Goal: Task Accomplishment & Management: Complete application form

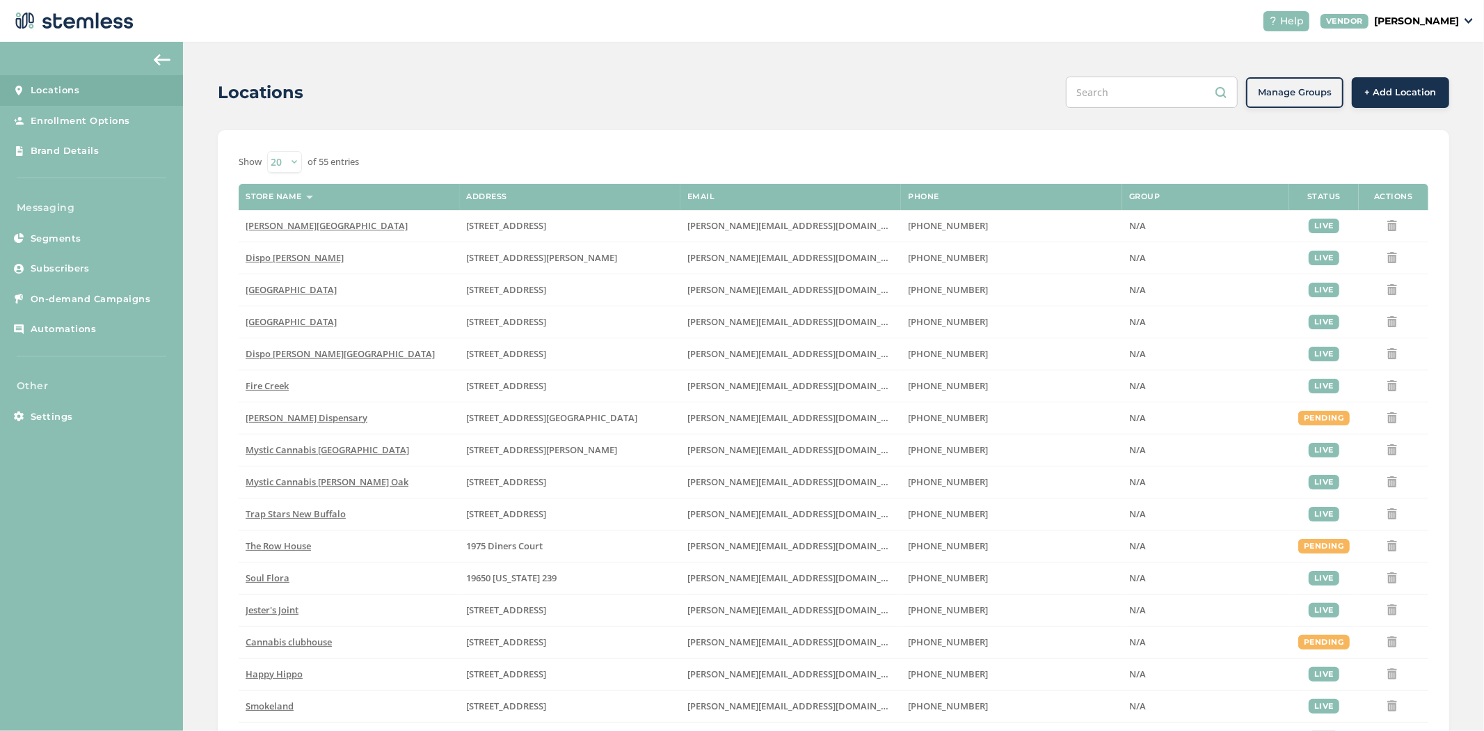
click at [1386, 100] on button "+ Add Location" at bounding box center [1400, 92] width 97 height 31
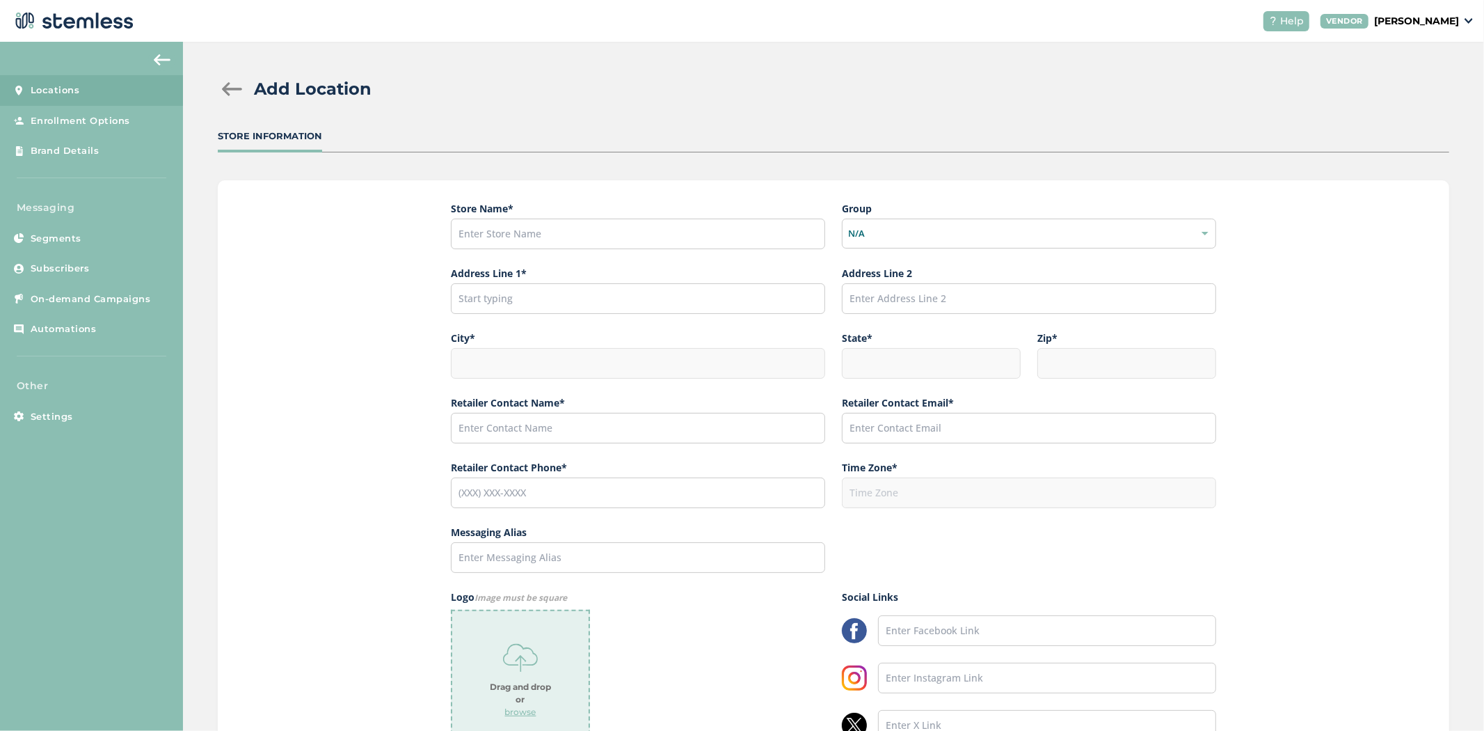
drag, startPoint x: 83, startPoint y: 88, endPoint x: 90, endPoint y: 93, distance: 8.5
drag, startPoint x: 90, startPoint y: 93, endPoint x: 228, endPoint y: 91, distance: 137.8
click at [169, 100] on link "Locations" at bounding box center [91, 90] width 183 height 31
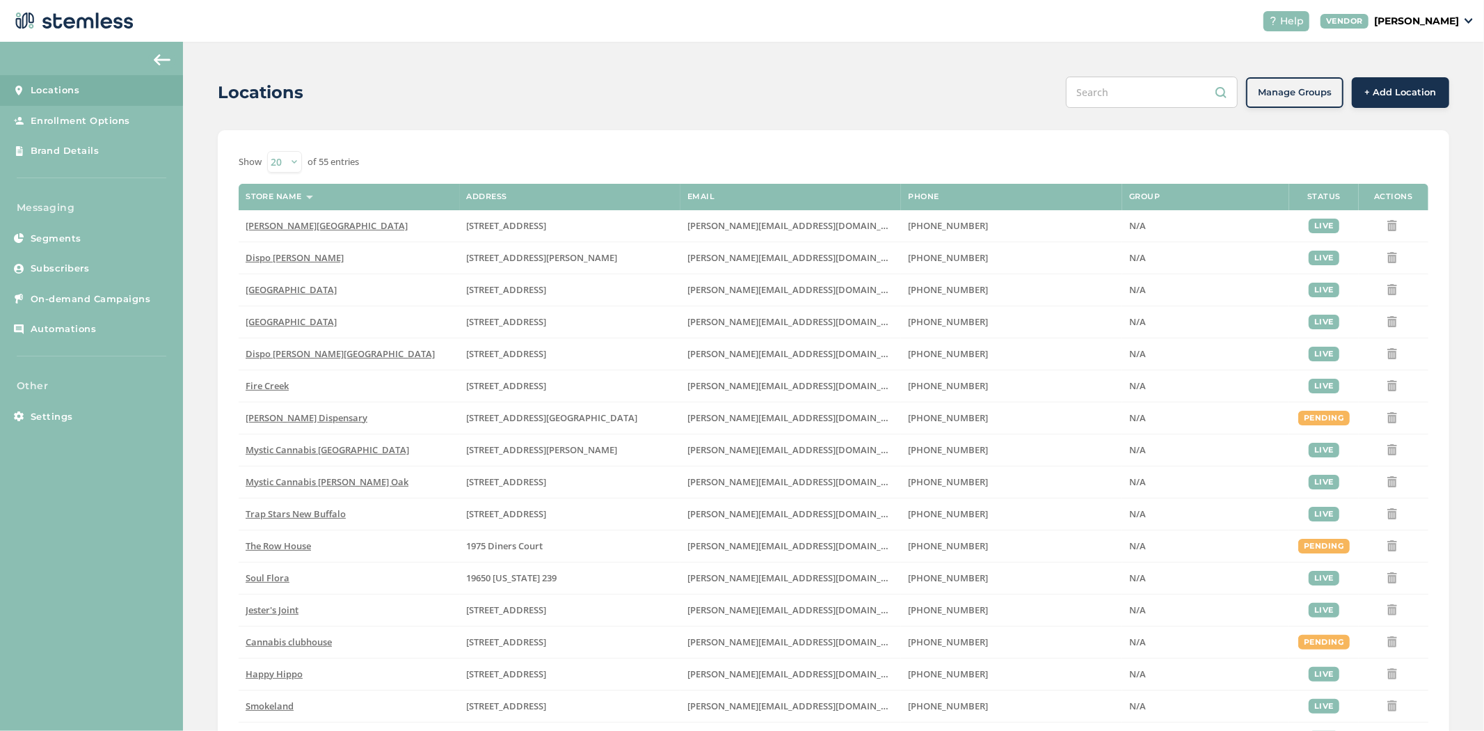
drag, startPoint x: 1381, startPoint y: 95, endPoint x: 86, endPoint y: 88, distance: 1295.5
click at [273, 226] on span "[PERSON_NAME][GEOGRAPHIC_DATA]" at bounding box center [327, 225] width 162 height 13
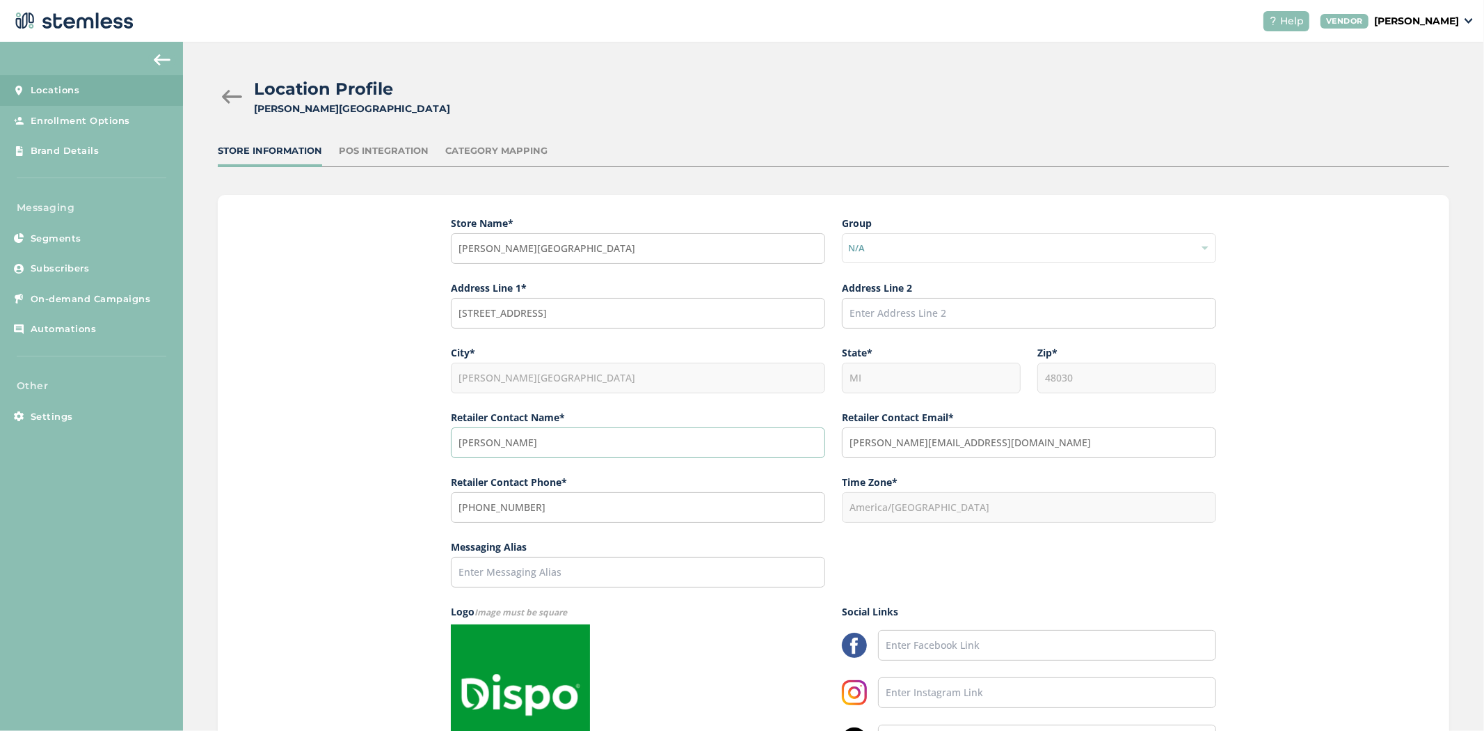
drag, startPoint x: 552, startPoint y: 445, endPoint x: 239, endPoint y: 392, distance: 317.6
click at [322, 417] on div "Store Name * Dispo Hazel Park Group N/A Address Line 1* 634 West 9 Mile Road Ad…" at bounding box center [833, 521] width 1231 height 653
drag, startPoint x: 967, startPoint y: 447, endPoint x: 746, endPoint y: 418, distance: 223.2
click at [776, 430] on div "Store Name * Dispo Hazel Park Group N/A Address Line 1* 634 West 9 Mile Road Ad…" at bounding box center [833, 369] width 765 height 307
drag, startPoint x: 552, startPoint y: 504, endPoint x: 432, endPoint y: 367, distance: 181.9
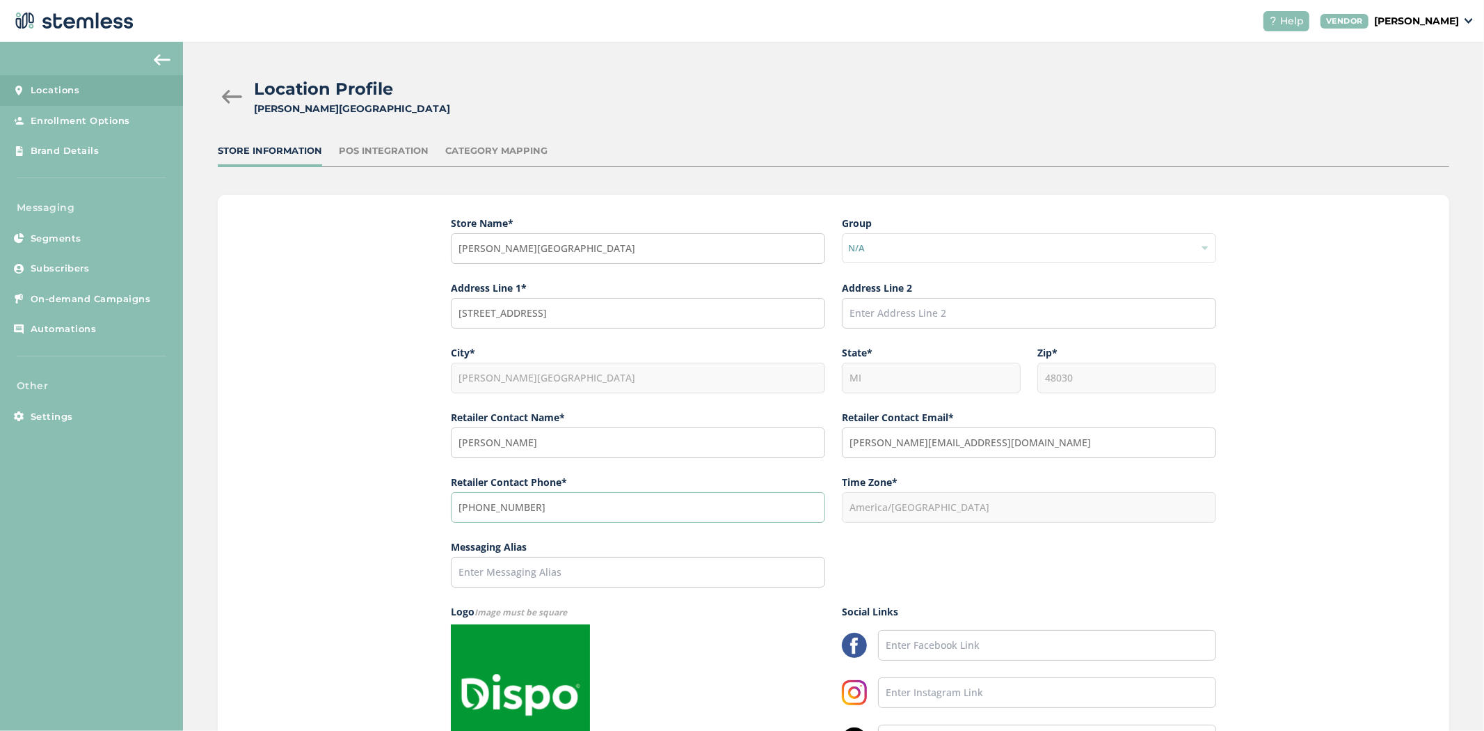
click at [398, 488] on div "Store Name * Dispo Hazel Park Group N/A Address Line 1* 634 West 9 Mile Road Ad…" at bounding box center [833, 521] width 1231 height 653
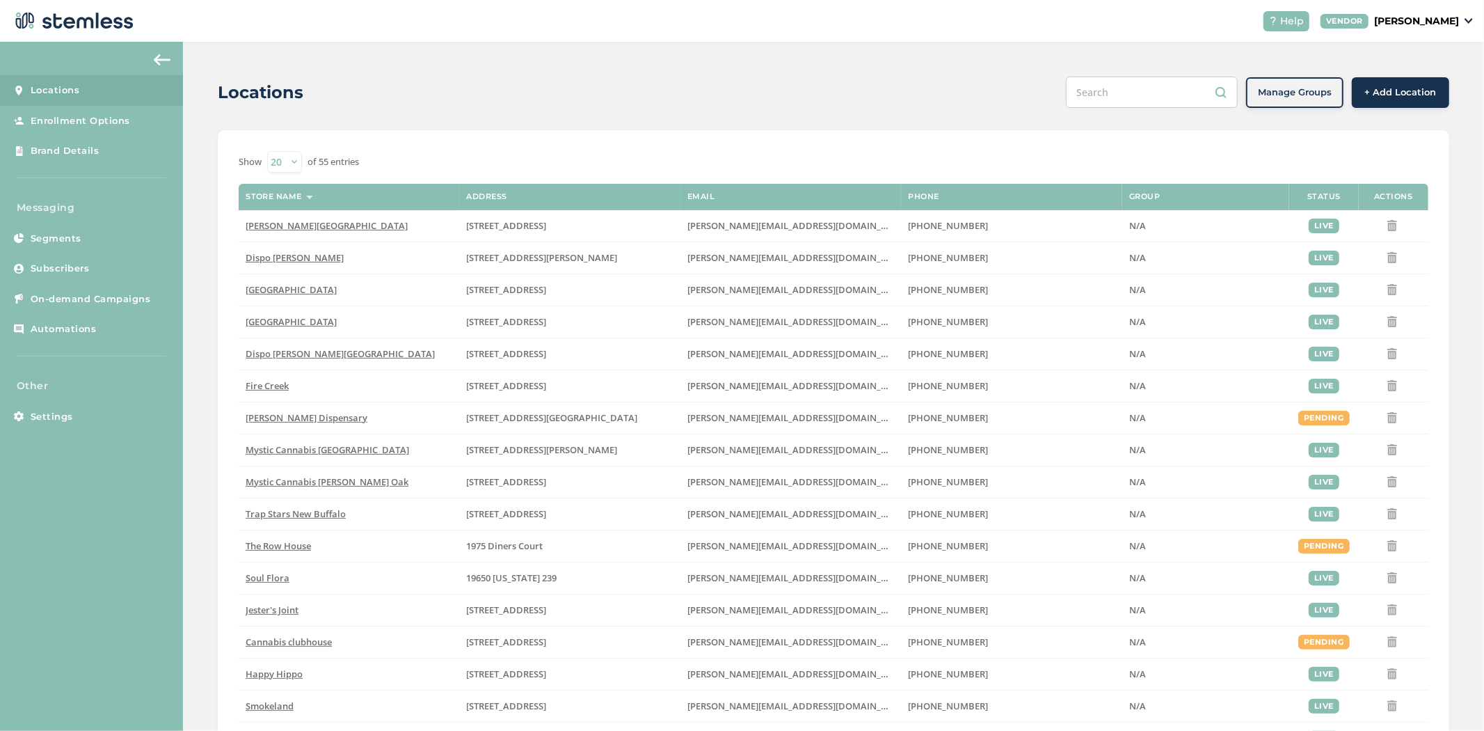
click at [1384, 93] on span "+ Add Location" at bounding box center [1401, 93] width 72 height 14
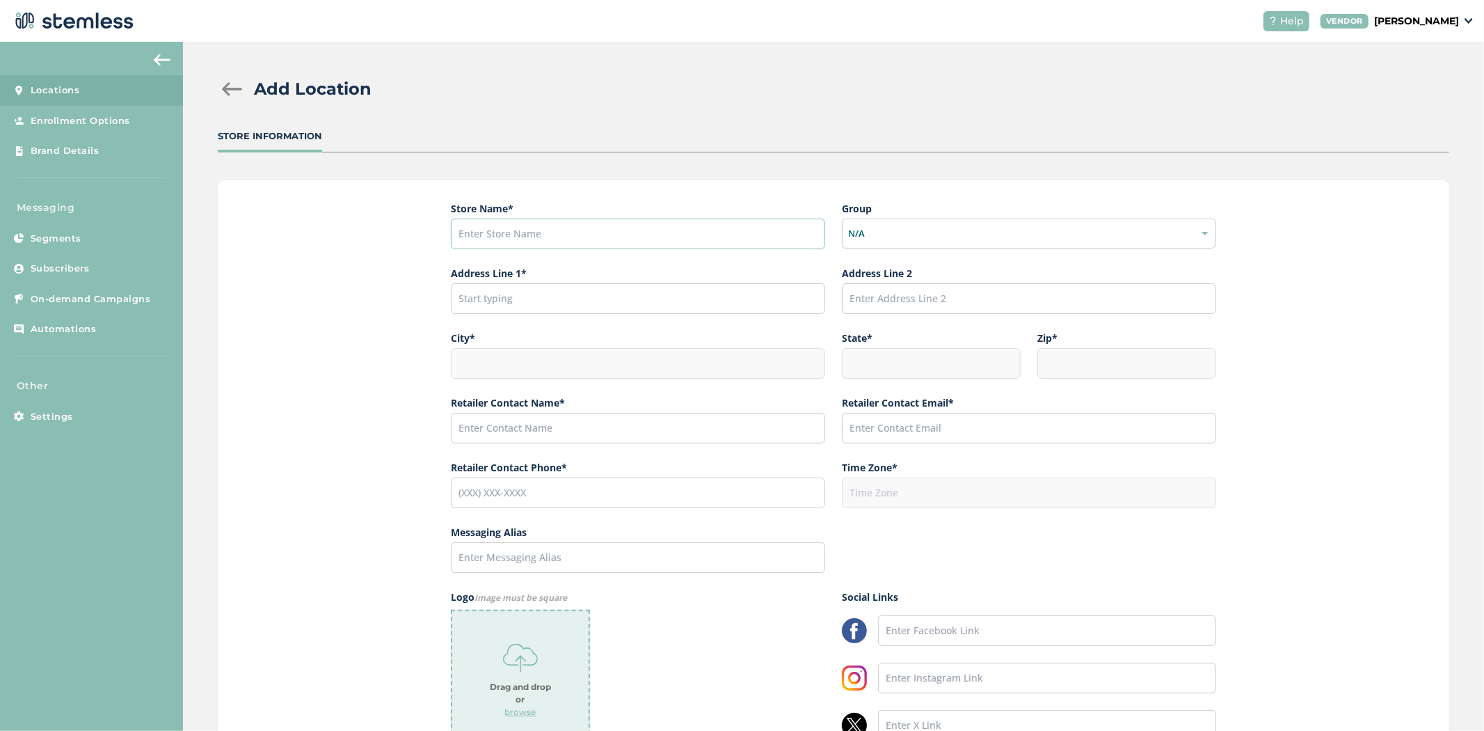
click at [484, 228] on input "text" at bounding box center [638, 233] width 374 height 31
type input "Embarc"
click at [505, 310] on input "text" at bounding box center [638, 298] width 374 height 31
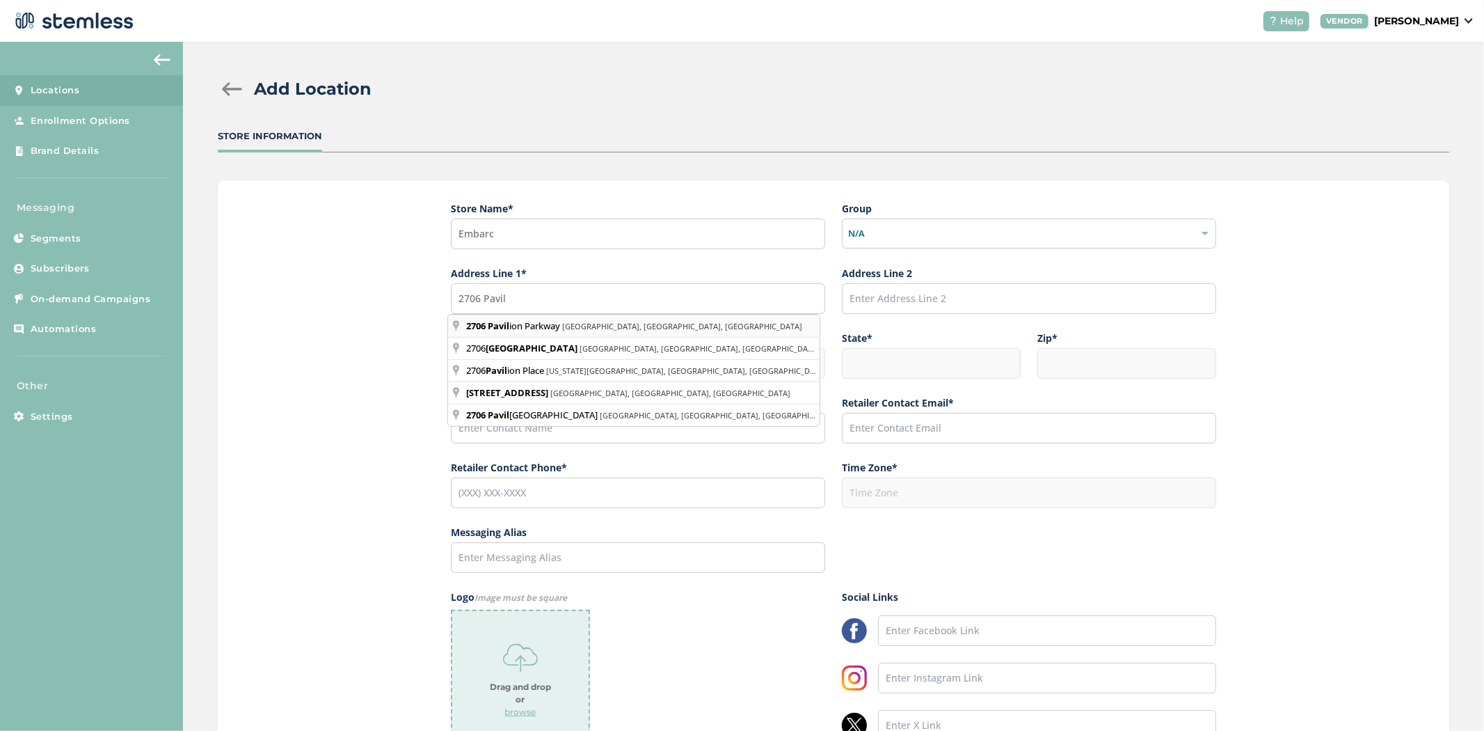
type input "[STREET_ADDRESS]"
type input "[PERSON_NAME]"
type input "CA"
type input "95304"
type input "America/Los_Angeles"
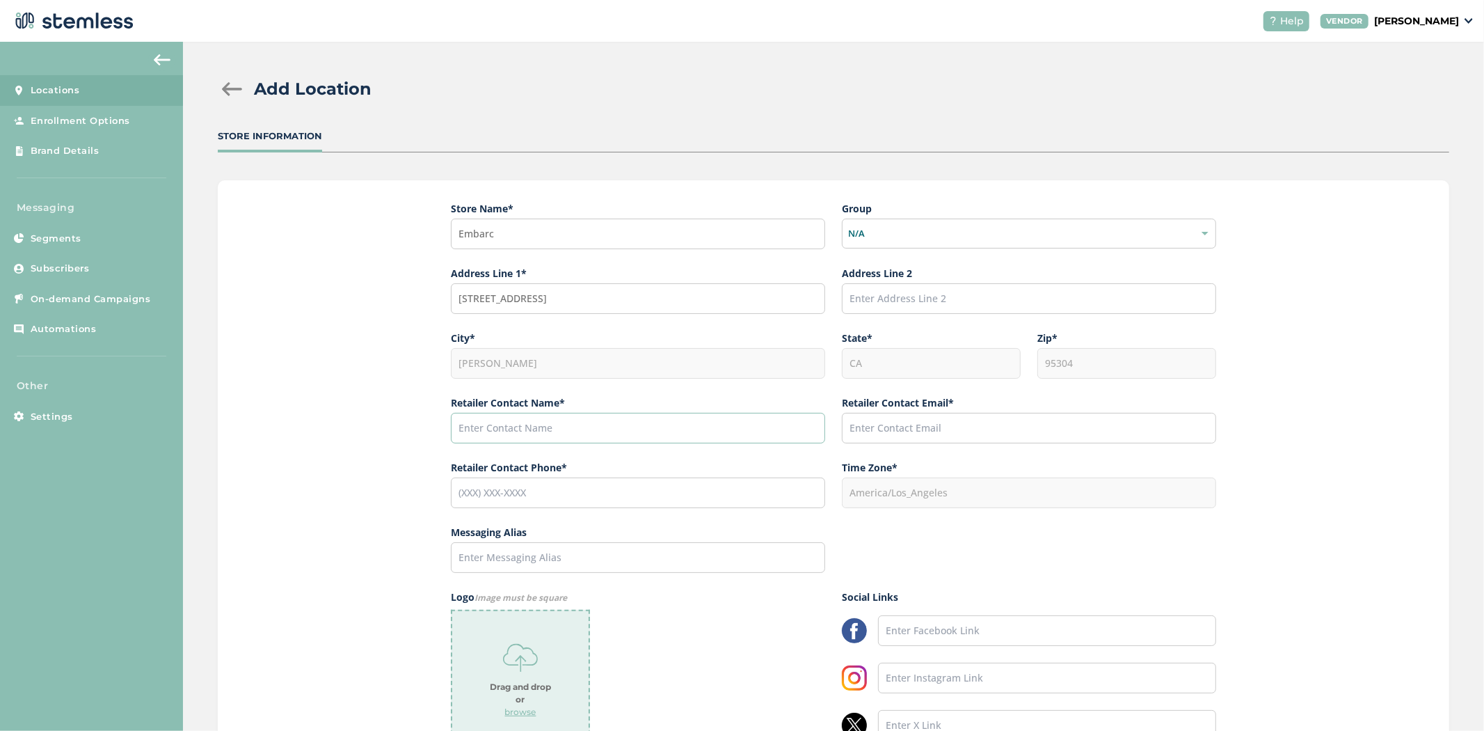
click at [651, 433] on input "text" at bounding box center [638, 428] width 374 height 31
click at [491, 416] on input "text" at bounding box center [638, 428] width 374 height 31
paste input "[PERSON_NAME]"
type input "[PERSON_NAME]"
click at [904, 429] on input "text" at bounding box center [1029, 428] width 374 height 31
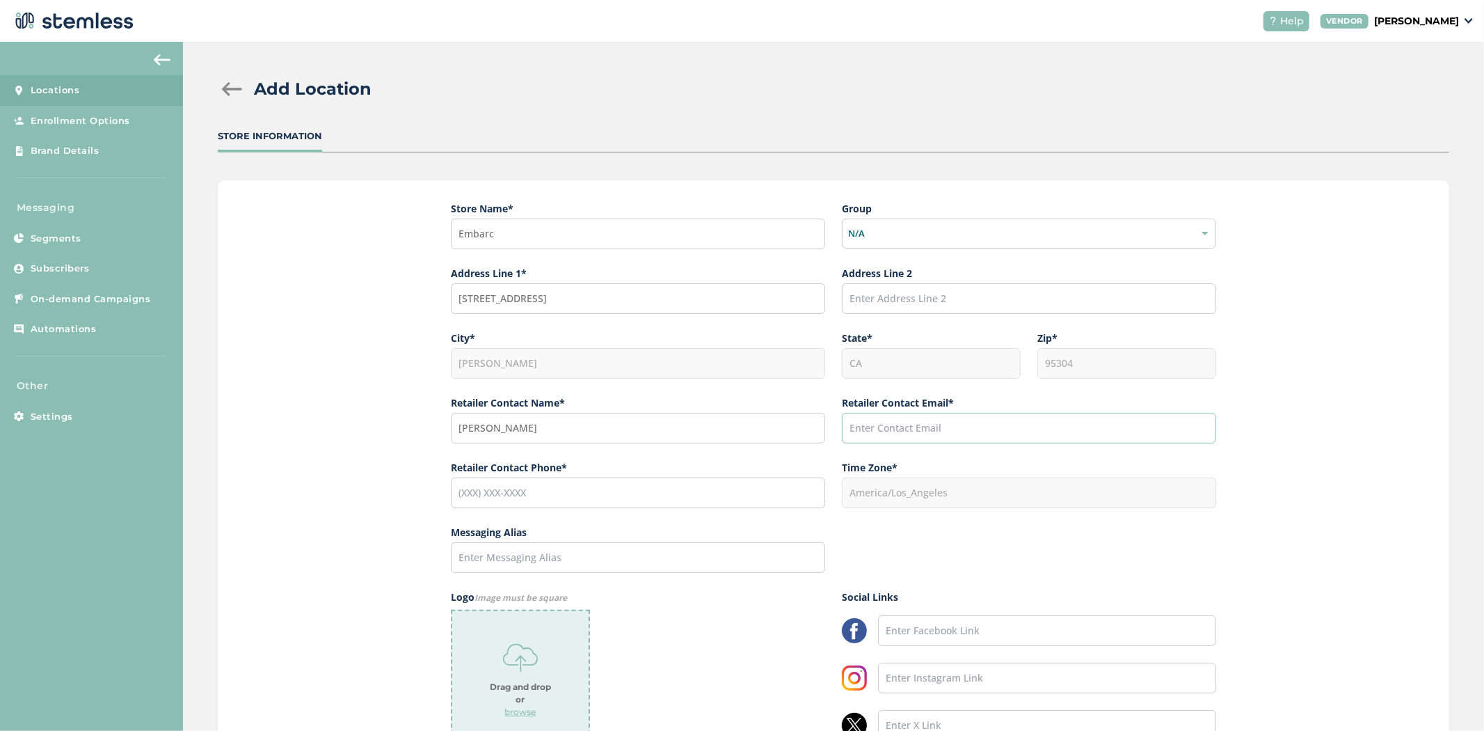
paste input "[PERSON_NAME][EMAIL_ADDRESS][DOMAIN_NAME]"
type input "[PERSON_NAME][EMAIL_ADDRESS][DOMAIN_NAME]"
drag, startPoint x: 539, startPoint y: 484, endPoint x: 538, endPoint y: 498, distance: 14.6
click at [539, 484] on input "tel" at bounding box center [638, 492] width 374 height 31
paste input "[PHONE_NUMBER]"
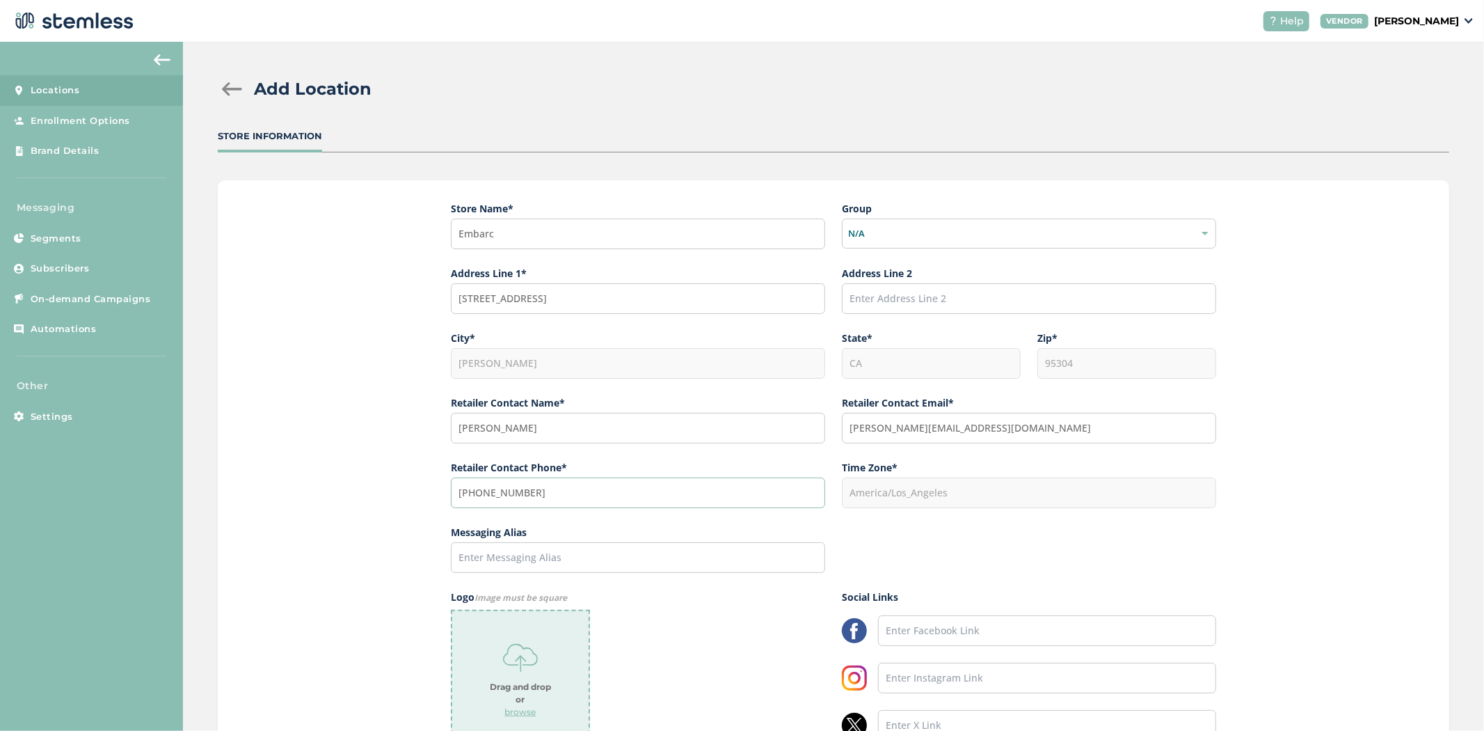
type input "[PHONE_NUMBER]"
drag, startPoint x: 523, startPoint y: 231, endPoint x: 351, endPoint y: 218, distance: 172.4
click at [404, 223] on div "Store Name * Embarc Group N/A Address Line 1* [STREET_ADDRESS] Address Line 2 C…" at bounding box center [833, 501] width 1231 height 642
click at [534, 552] on input "text" at bounding box center [638, 557] width 374 height 31
paste input "Embarc"
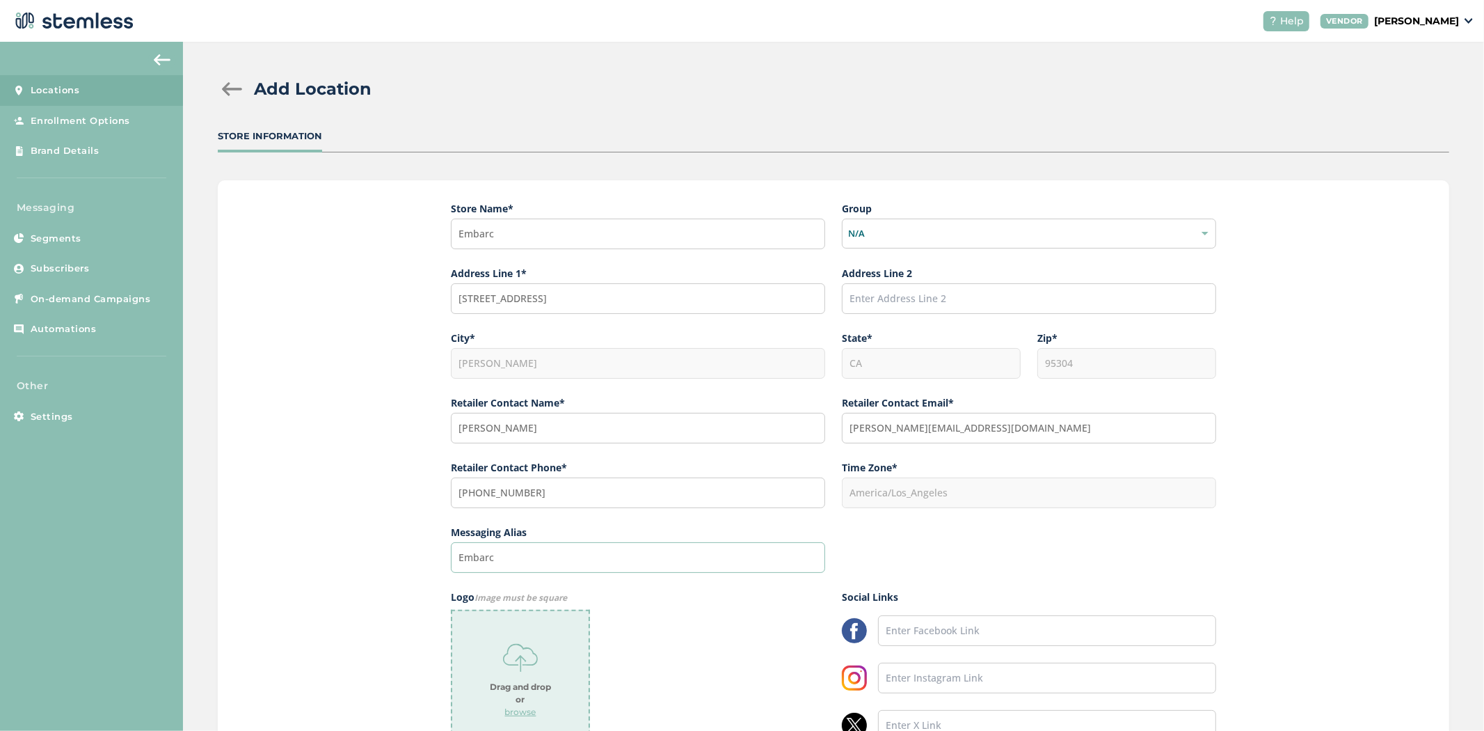
type input "Embarc"
click at [511, 699] on strong "Drag and drop or" at bounding box center [520, 692] width 61 height 25
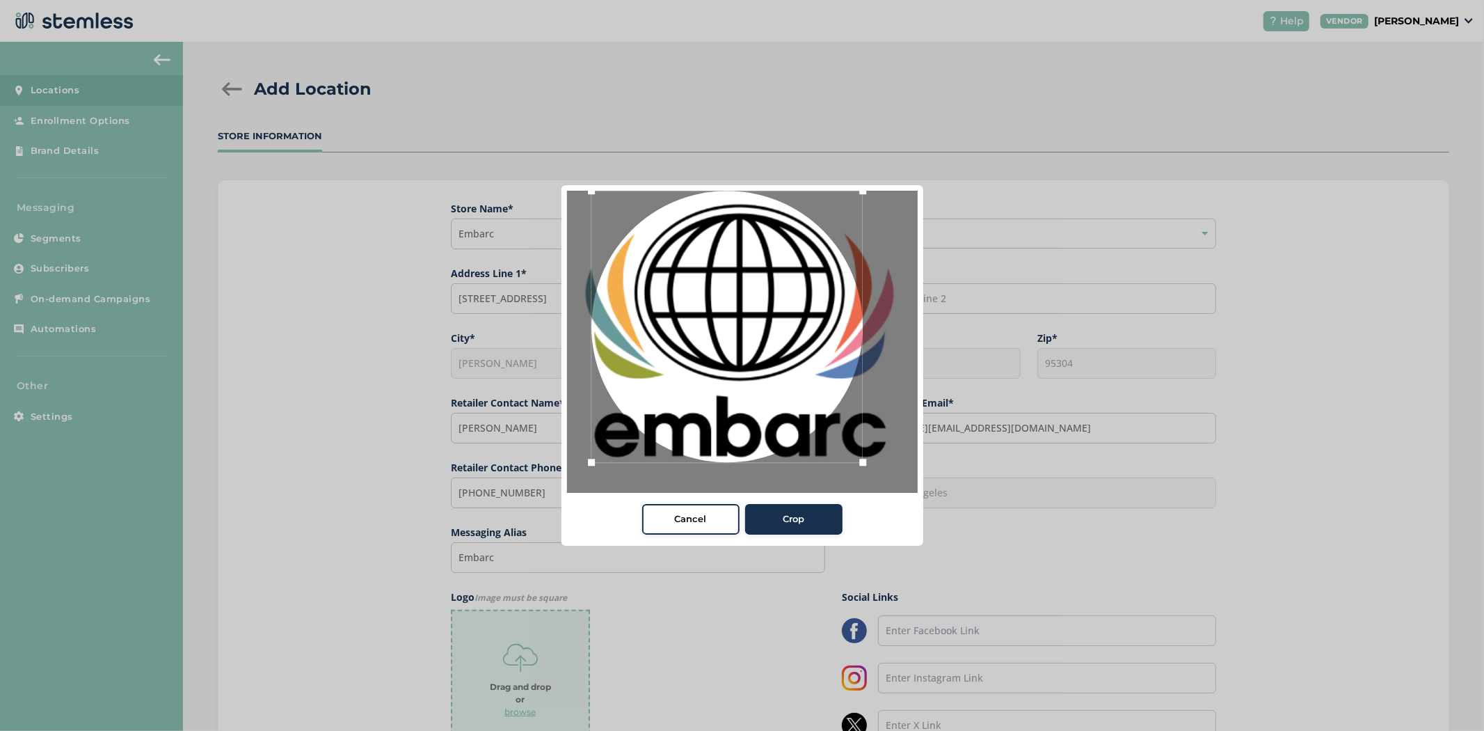
drag, startPoint x: 381, startPoint y: 124, endPoint x: 360, endPoint y: 136, distance: 24.9
click at [287, 86] on div "Cancel Crop" at bounding box center [742, 365] width 1484 height 731
drag, startPoint x: 860, startPoint y: 454, endPoint x: 1075, endPoint y: 541, distance: 231.6
click at [1075, 541] on div "Cancel Crop" at bounding box center [742, 365] width 1484 height 731
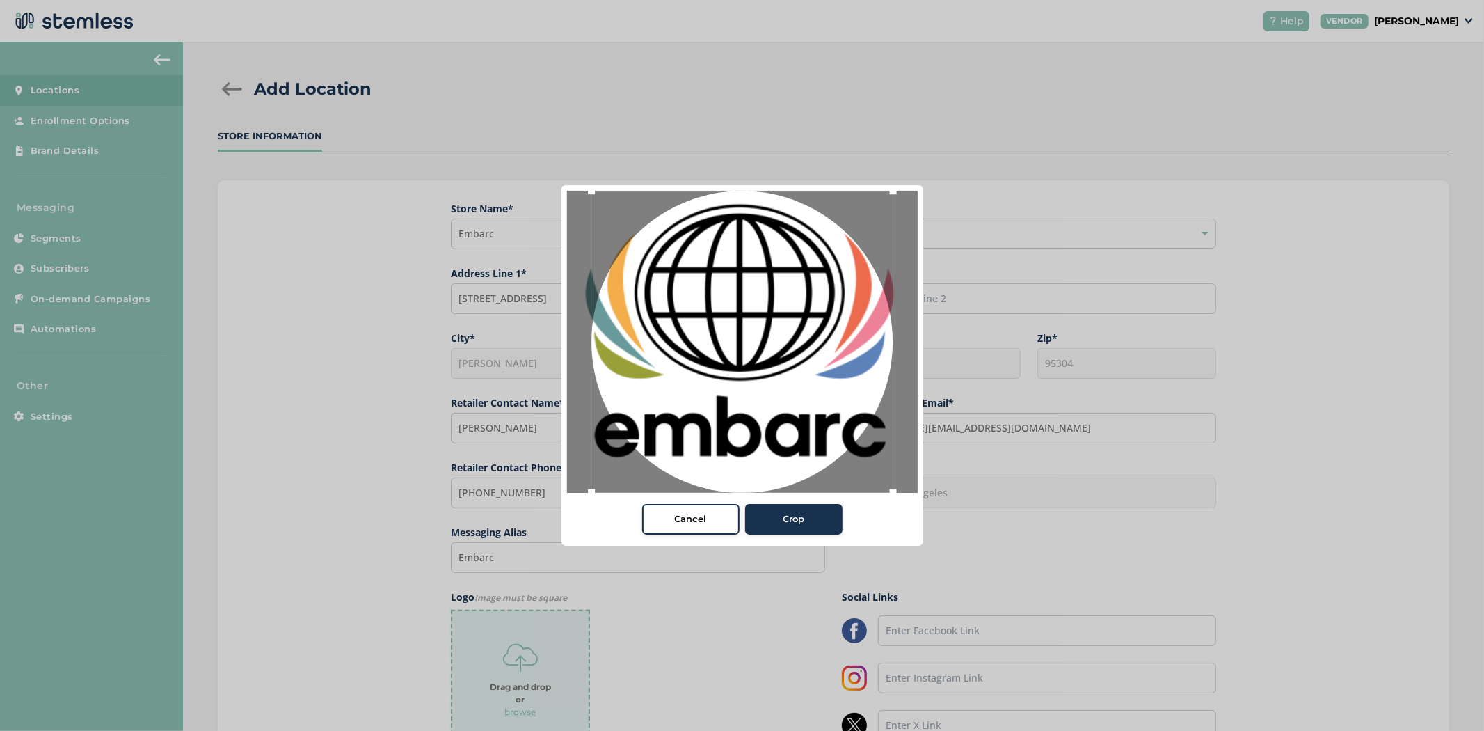
click at [696, 525] on span "Cancel" at bounding box center [691, 519] width 32 height 14
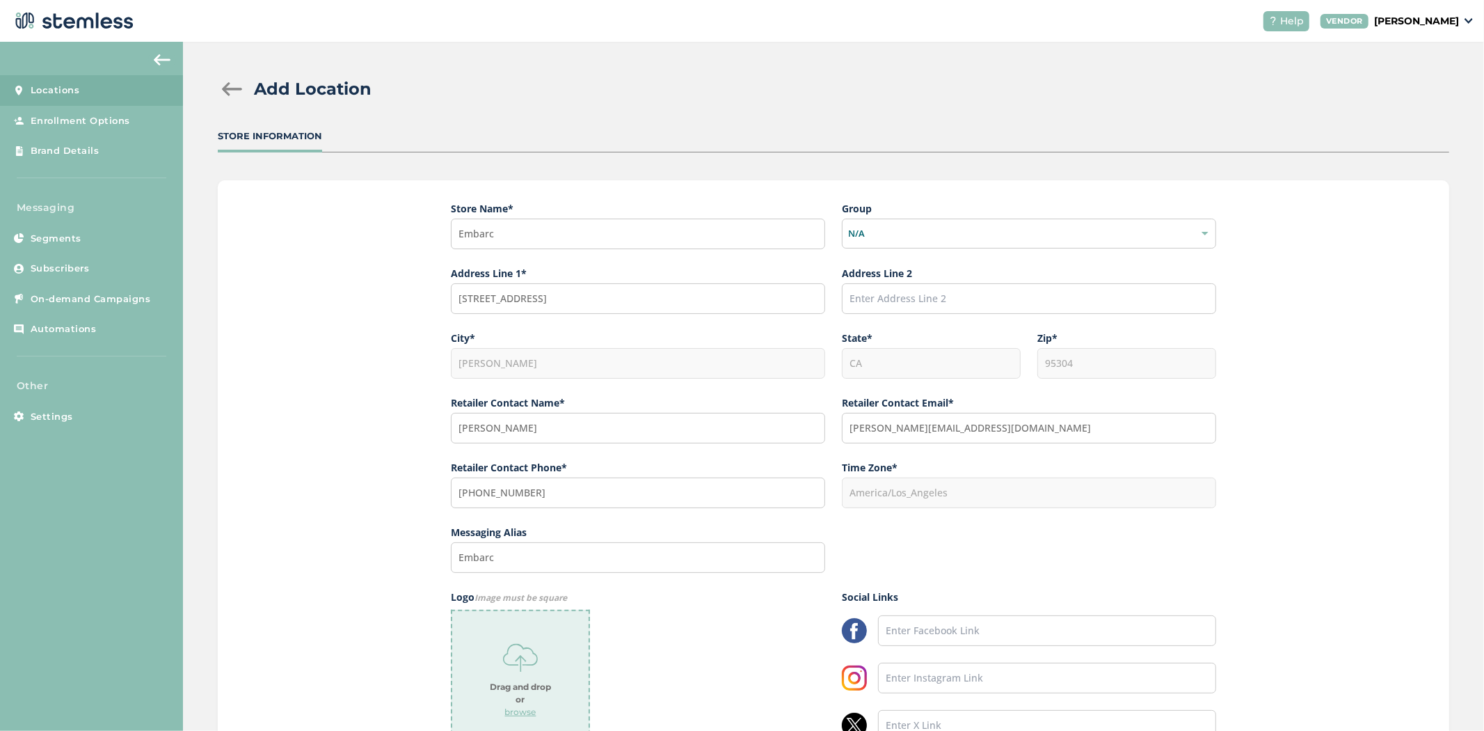
click at [513, 705] on p "browse" at bounding box center [520, 711] width 31 height 13
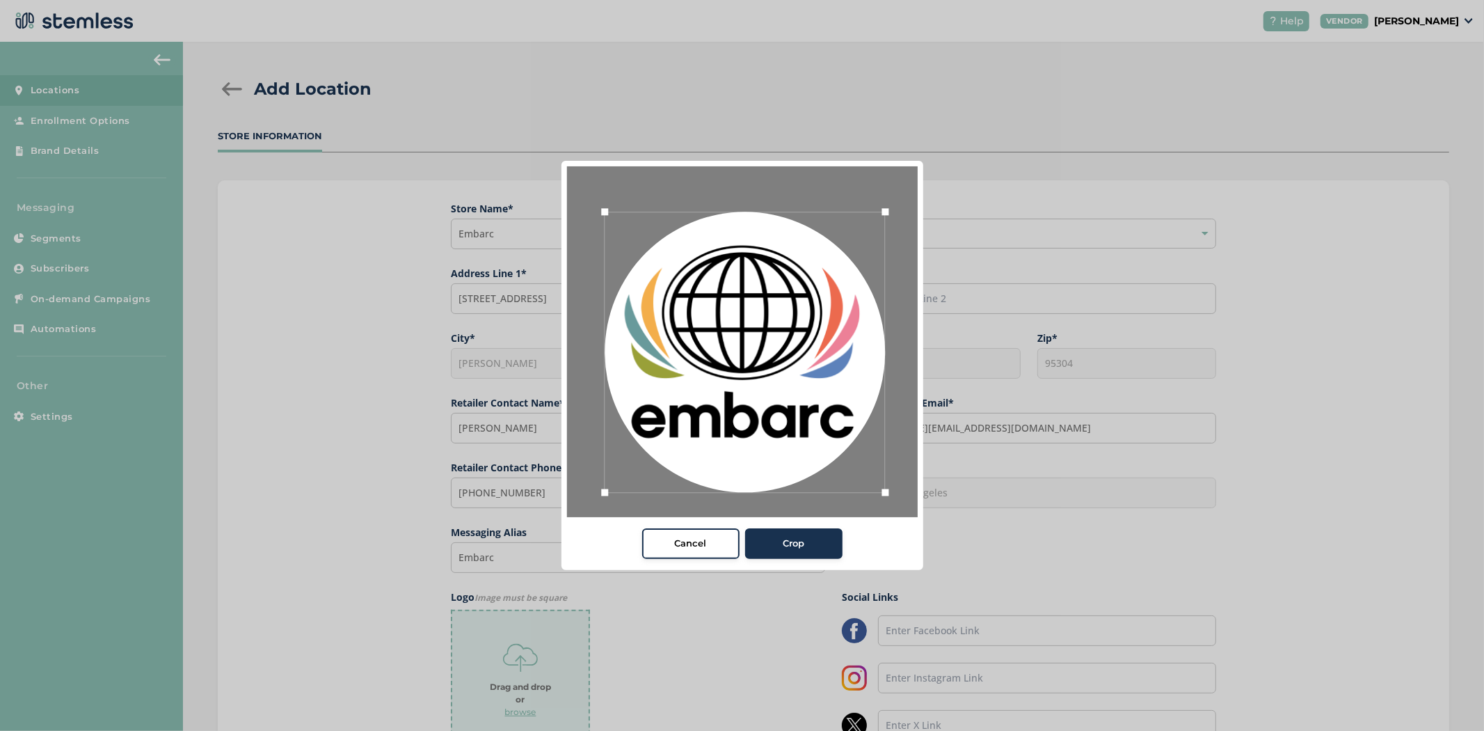
drag, startPoint x: 761, startPoint y: 419, endPoint x: 764, endPoint y: 429, distance: 10.8
click at [764, 429] on div at bounding box center [745, 352] width 280 height 280
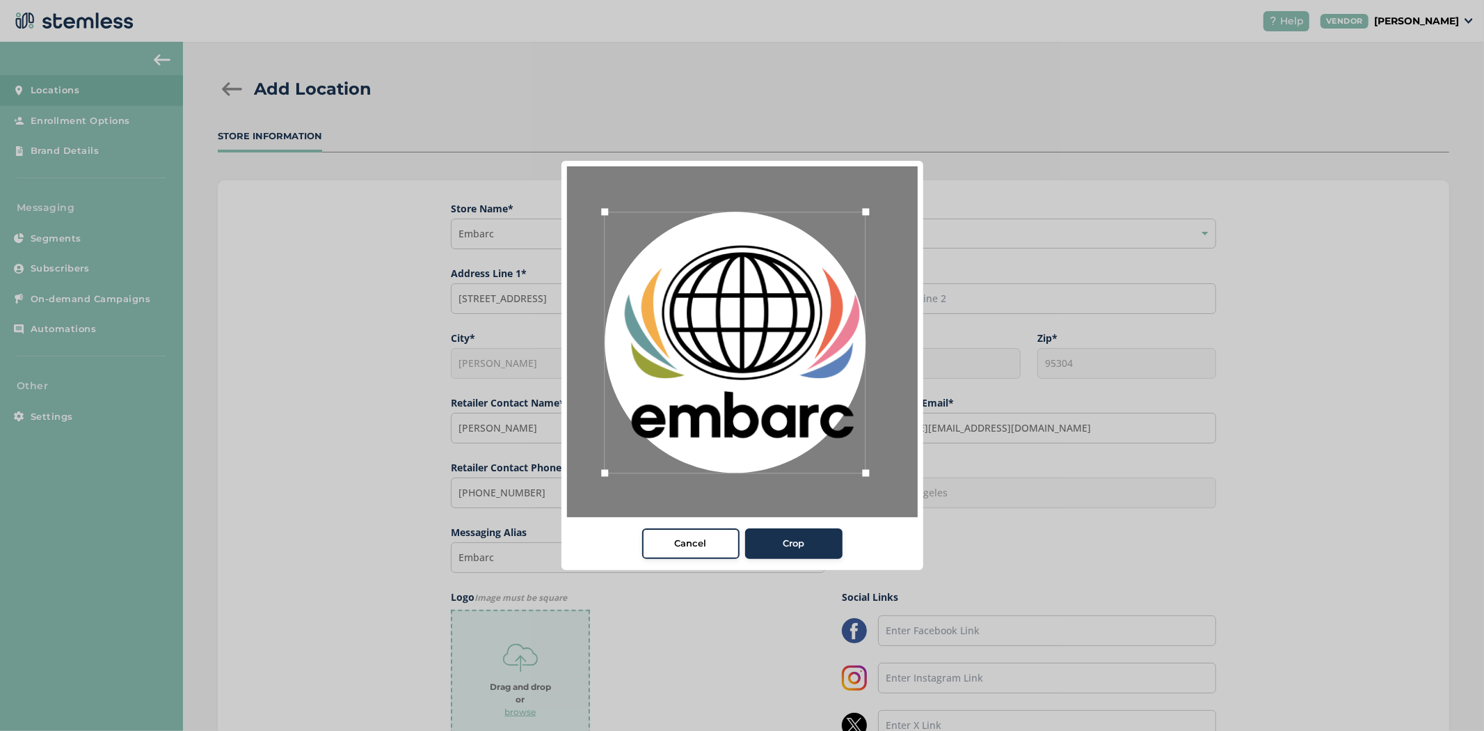
drag, startPoint x: 877, startPoint y: 494, endPoint x: 857, endPoint y: 487, distance: 21.3
click at [857, 487] on div at bounding box center [742, 341] width 351 height 351
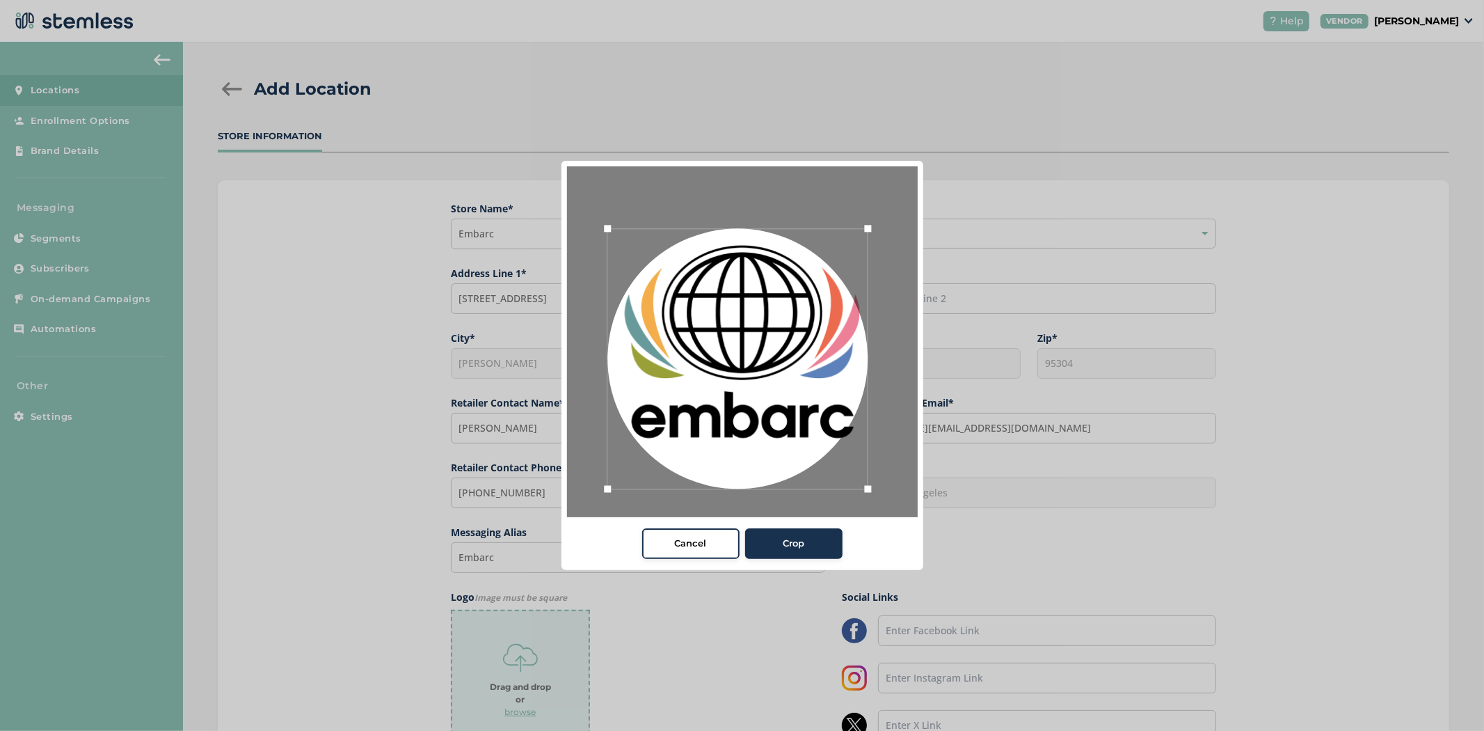
drag, startPoint x: 764, startPoint y: 437, endPoint x: 767, endPoint y: 452, distance: 15.6
click at [767, 452] on div at bounding box center [737, 358] width 260 height 260
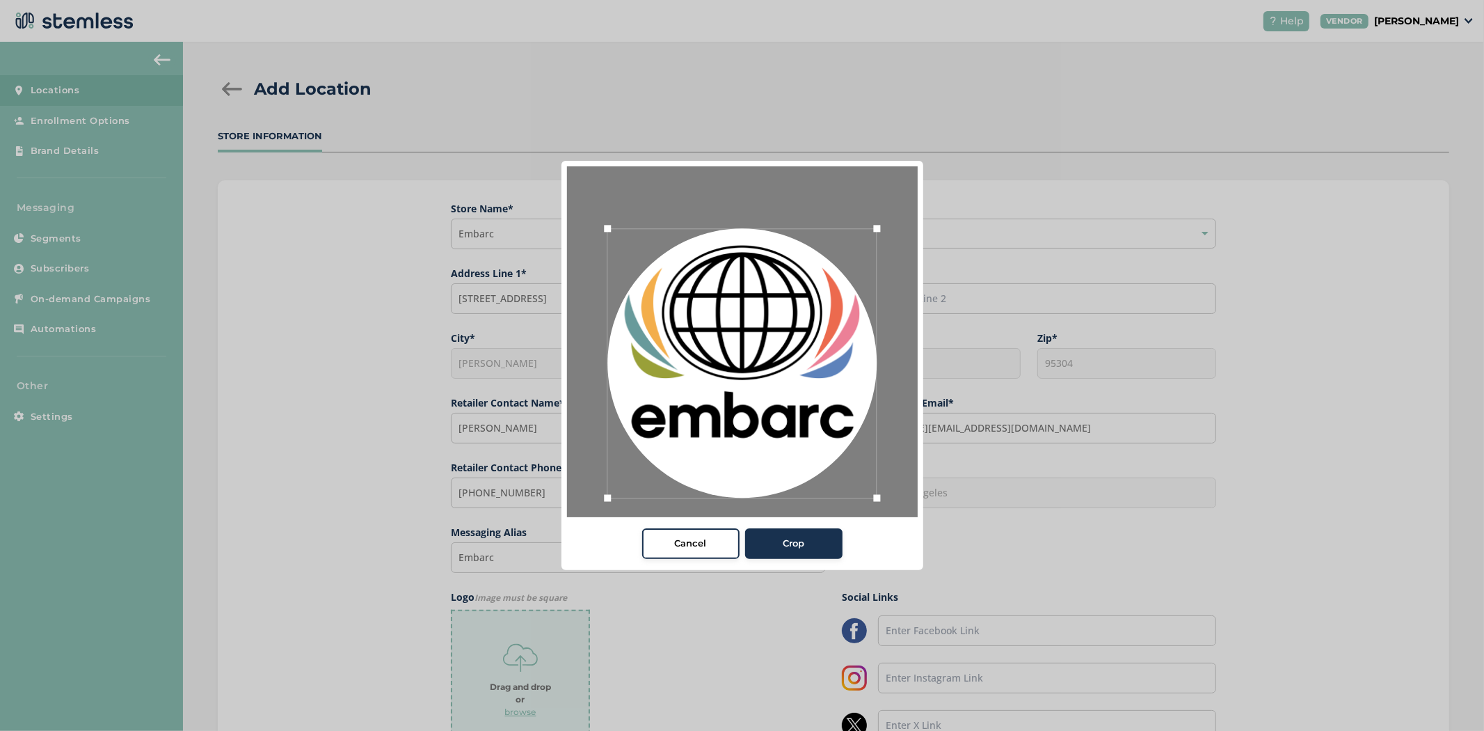
drag, startPoint x: 863, startPoint y: 490, endPoint x: 874, endPoint y: 495, distance: 12.4
click at [874, 495] on div at bounding box center [876, 498] width 21 height 21
drag, startPoint x: 812, startPoint y: 454, endPoint x: 811, endPoint y: 447, distance: 7.8
click at [811, 447] on div at bounding box center [741, 356] width 271 height 271
click at [831, 541] on button "Crop" at bounding box center [793, 543] width 97 height 31
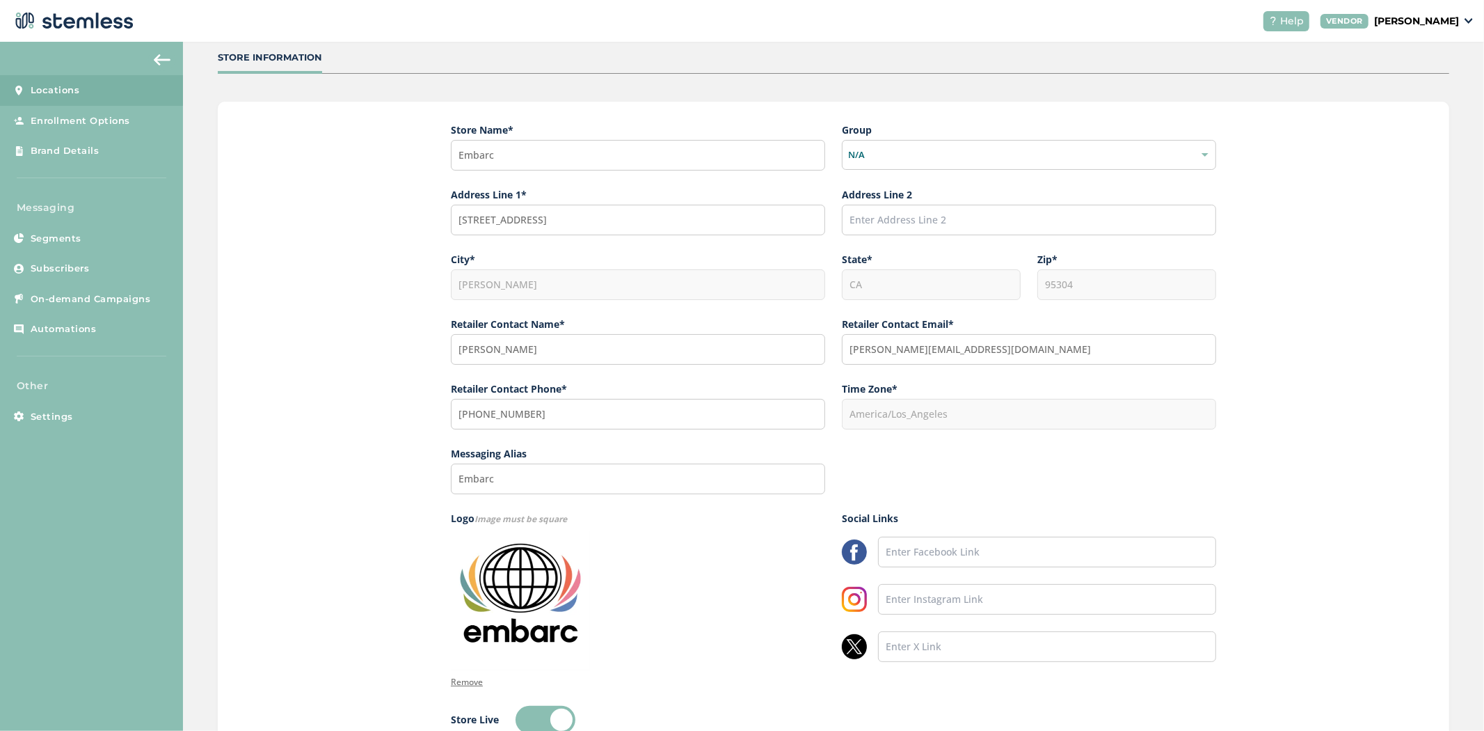
scroll to position [190, 0]
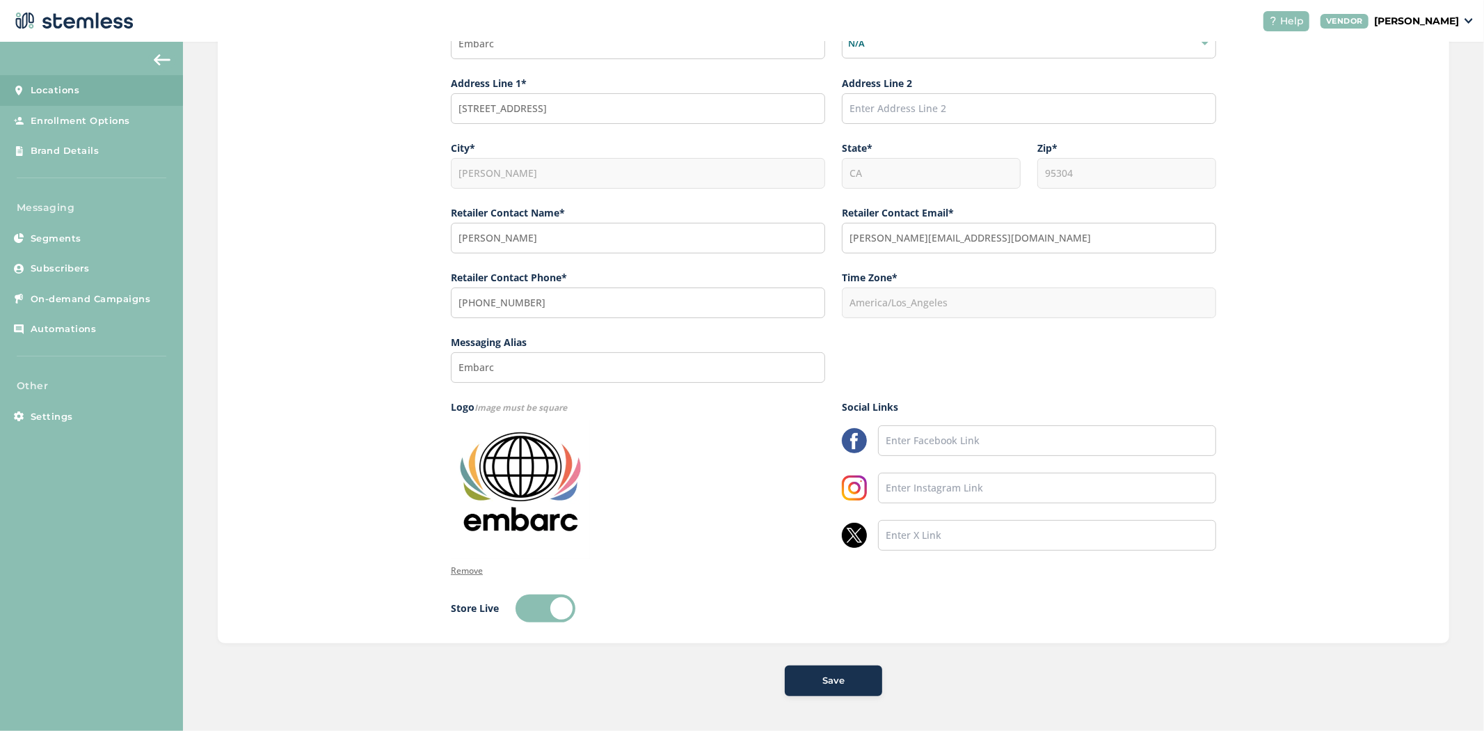
click at [796, 678] on div "Save" at bounding box center [833, 680] width 75 height 14
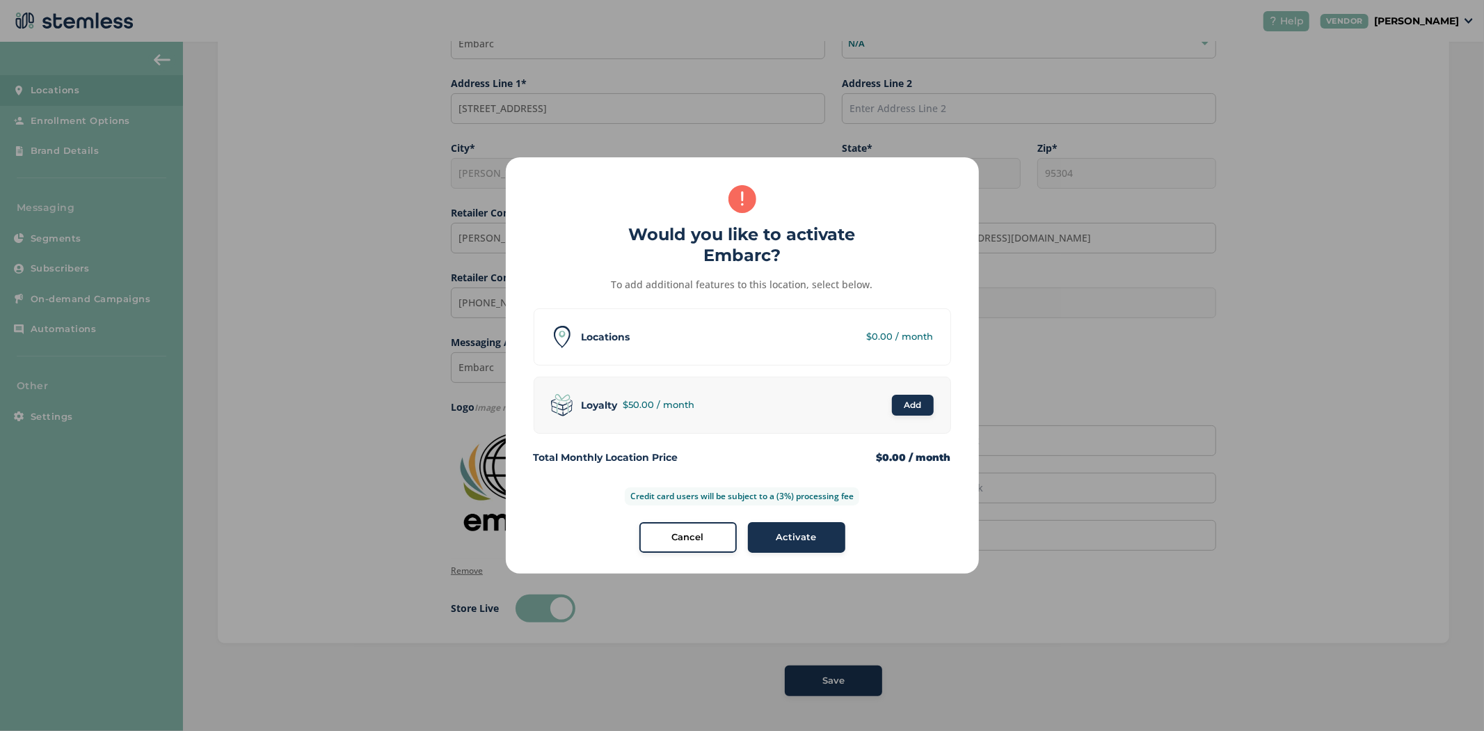
click at [760, 538] on div "Activate" at bounding box center [796, 537] width 75 height 14
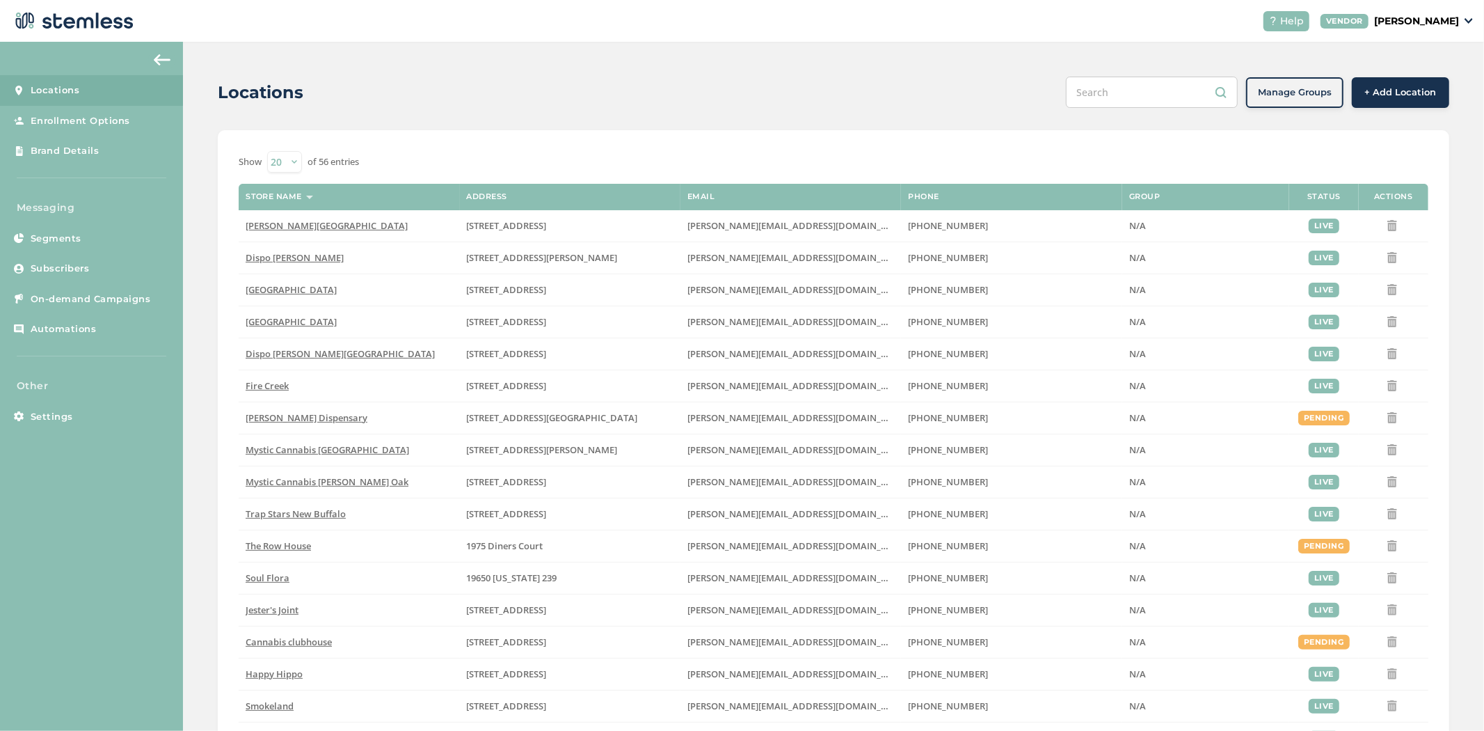
click at [1164, 94] on input "text" at bounding box center [1152, 92] width 172 height 31
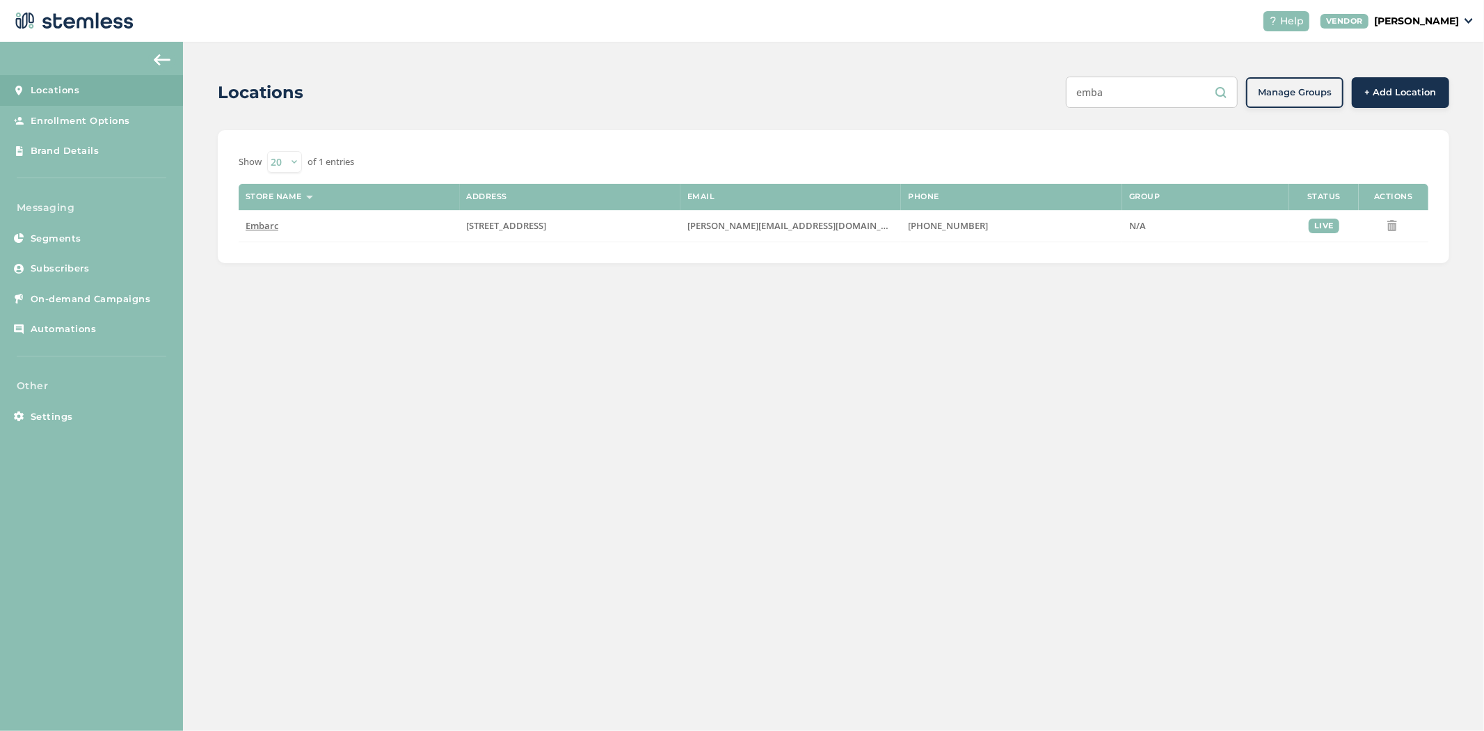
type input "emba"
